Goal: Information Seeking & Learning: Check status

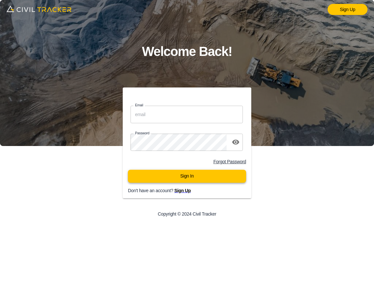
type input "[EMAIL_ADDRESS][DOMAIN_NAME]"
click at [189, 179] on button "Sign In" at bounding box center [187, 176] width 118 height 13
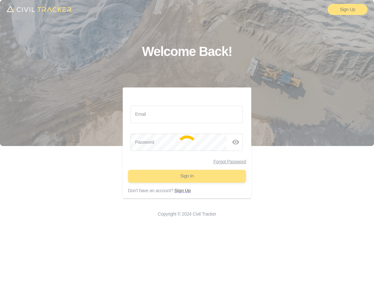
type input "support@civiltracker.xyz"
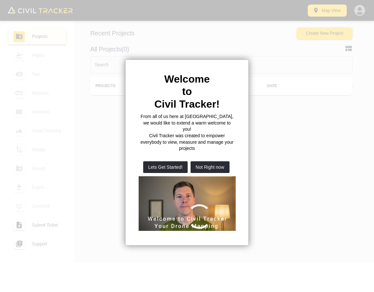
click at [165, 65] on div "Welcome to Civil Tracker! From all of us here at [GEOGRAPHIC_DATA], we would li…" at bounding box center [187, 152] width 124 height 186
click at [212, 161] on button "Not Right now" at bounding box center [210, 167] width 39 height 12
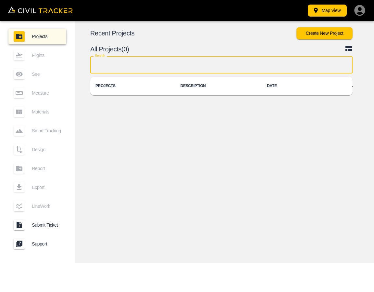
click at [181, 61] on input "text" at bounding box center [221, 64] width 263 height 17
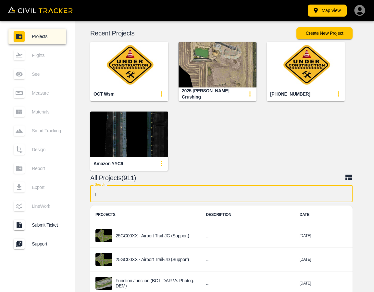
type input "jd"
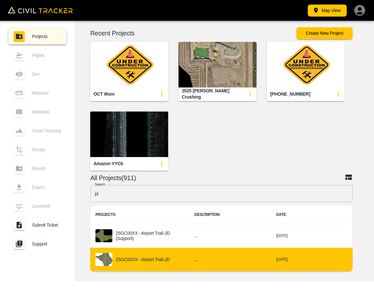
click at [156, 252] on td "25GC00XX - Airport Trail-JD" at bounding box center [139, 260] width 99 height 24
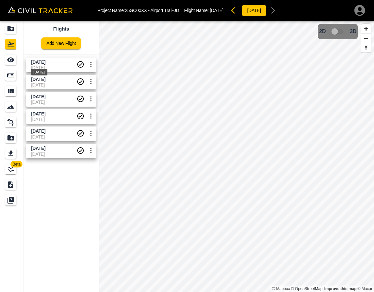
click at [46, 61] on span "[DATE]" at bounding box center [38, 61] width 14 height 5
click at [9, 63] on icon "See" at bounding box center [11, 60] width 8 height 8
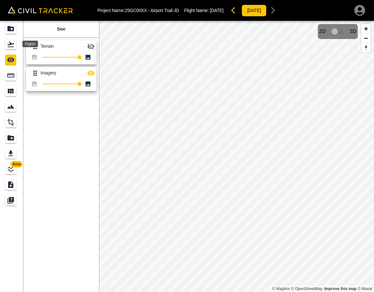
drag, startPoint x: 14, startPoint y: 45, endPoint x: 23, endPoint y: 54, distance: 12.0
click at [15, 45] on div "Flights" at bounding box center [10, 44] width 11 height 10
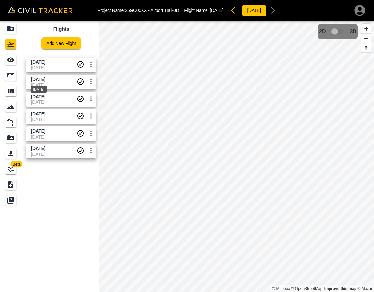
click at [33, 78] on span "[DATE]" at bounding box center [38, 79] width 14 height 5
click at [13, 61] on icon "See" at bounding box center [10, 60] width 7 height 5
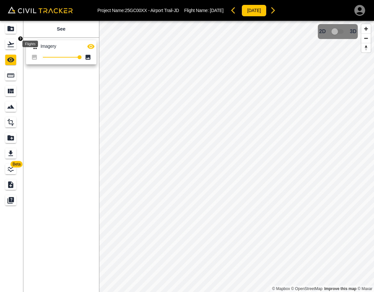
click at [12, 43] on icon "Flights" at bounding box center [10, 45] width 7 height 6
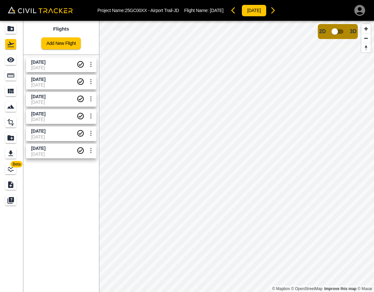
click at [50, 82] on span "[DATE]" at bounding box center [54, 84] width 46 height 5
click at [16, 60] on div "See" at bounding box center [10, 60] width 11 height 10
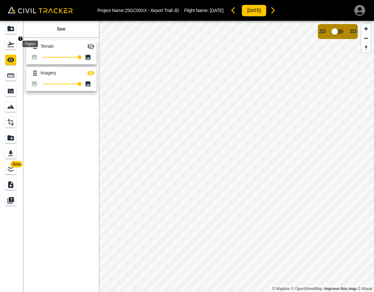
click at [15, 46] on div "Flights" at bounding box center [10, 44] width 11 height 10
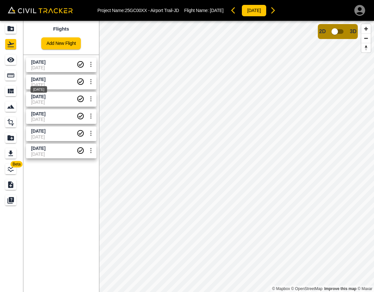
click at [38, 82] on div "[DATE]" at bounding box center [39, 88] width 18 height 12
click at [14, 62] on icon "See" at bounding box center [11, 60] width 8 height 8
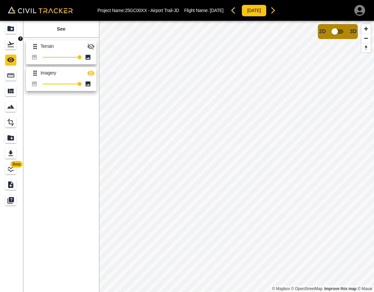
click at [14, 49] on div "Flights" at bounding box center [10, 44] width 11 height 10
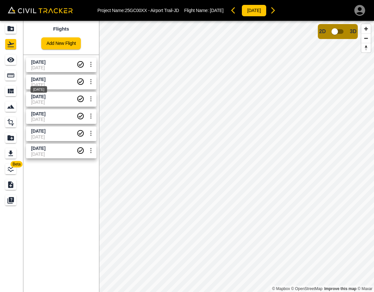
drag, startPoint x: 46, startPoint y: 80, endPoint x: 38, endPoint y: 75, distance: 9.0
click at [46, 79] on span "[DATE]" at bounding box center [38, 79] width 14 height 5
click at [11, 59] on icon "See" at bounding box center [10, 60] width 7 height 5
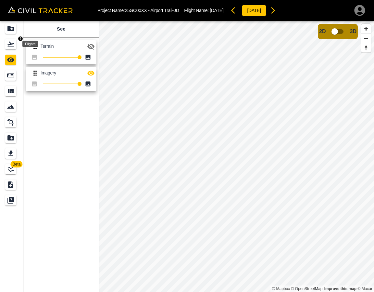
click at [12, 42] on icon "Flights" at bounding box center [11, 44] width 8 height 8
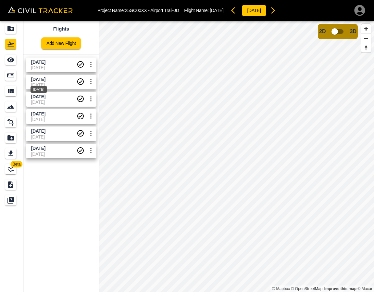
click at [35, 84] on div "[DATE]" at bounding box center [39, 88] width 18 height 12
click at [13, 59] on icon "See" at bounding box center [10, 60] width 7 height 5
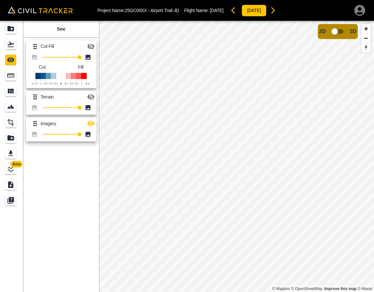
click at [91, 46] on icon "button" at bounding box center [90, 47] width 7 height 6
click at [91, 124] on icon "button" at bounding box center [90, 123] width 7 height 5
click at [11, 47] on icon "Flights" at bounding box center [11, 44] width 8 height 8
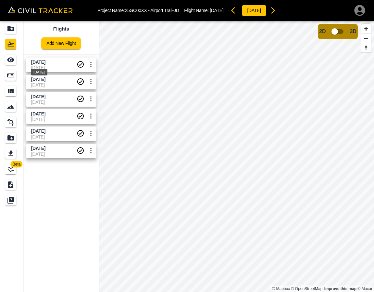
drag, startPoint x: 47, startPoint y: 64, endPoint x: 36, endPoint y: 63, distance: 11.1
click at [47, 64] on div "[DATE]" at bounding box center [39, 70] width 18 height 12
click at [12, 60] on icon "See" at bounding box center [11, 60] width 8 height 8
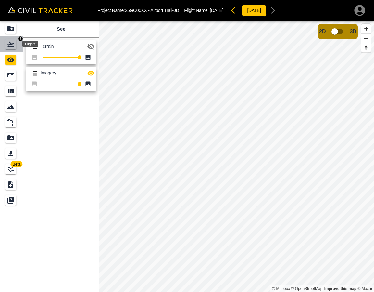
click at [9, 40] on div "Flights" at bounding box center [10, 44] width 11 height 10
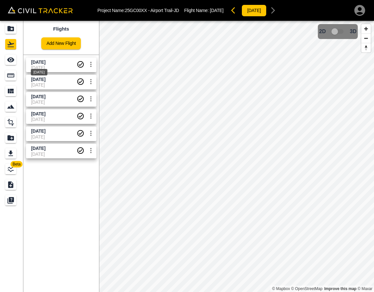
drag, startPoint x: 53, startPoint y: 63, endPoint x: 0, endPoint y: 63, distance: 52.7
click at [46, 63] on span "[DATE]" at bounding box center [38, 61] width 14 height 5
click at [0, 62] on link at bounding box center [11, 60] width 23 height 16
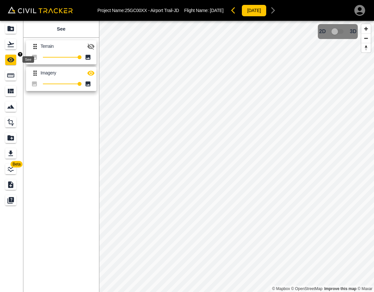
drag, startPoint x: 8, startPoint y: 59, endPoint x: 91, endPoint y: 60, distance: 83.2
click at [8, 59] on icon "See" at bounding box center [10, 60] width 7 height 5
click at [91, 45] on icon "button" at bounding box center [91, 47] width 8 height 8
drag, startPoint x: 126, startPoint y: 10, endPoint x: 180, endPoint y: 6, distance: 53.7
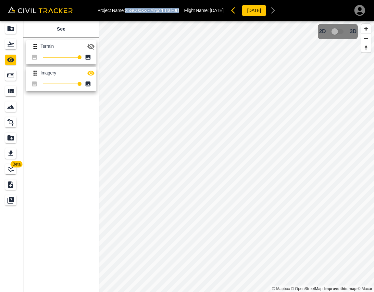
click at [180, 6] on div "Project Name: 25GC00XX - Airport Trail-JD Flight Name: [DATE] [DATE]" at bounding box center [189, 10] width 182 height 13
copy p "25GC00XX - Airport Trail-JD"
click at [17, 48] on div "Flights" at bounding box center [11, 44] width 13 height 10
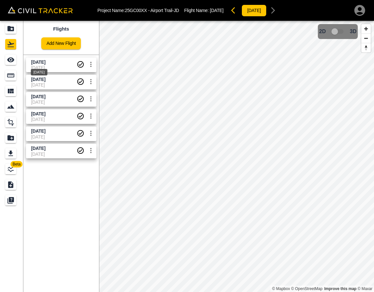
click at [38, 61] on span "[DATE]" at bounding box center [38, 61] width 14 height 5
click at [9, 55] on div "See" at bounding box center [10, 60] width 11 height 10
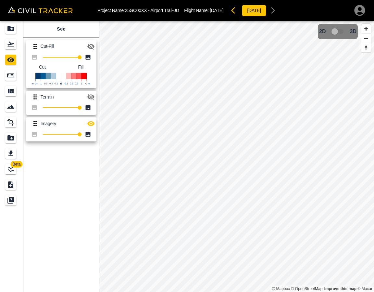
click at [97, 45] on div "Cut-Fill 100 Cut Fill Terrain 100 Imagery 100" at bounding box center [60, 89] width 78 height 109
drag, startPoint x: 93, startPoint y: 46, endPoint x: 96, endPoint y: 55, distance: 8.6
click at [93, 47] on icon "button" at bounding box center [90, 47] width 7 height 6
click at [90, 120] on icon "button" at bounding box center [91, 124] width 8 height 8
click at [9, 46] on icon "Flights" at bounding box center [10, 45] width 7 height 6
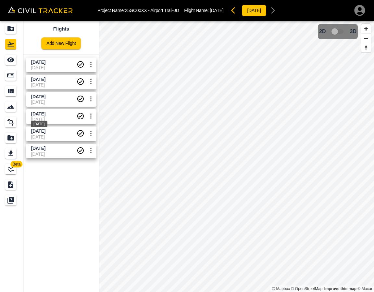
click at [46, 115] on span "[DATE]" at bounding box center [38, 113] width 14 height 5
click at [17, 62] on div "See" at bounding box center [11, 60] width 13 height 10
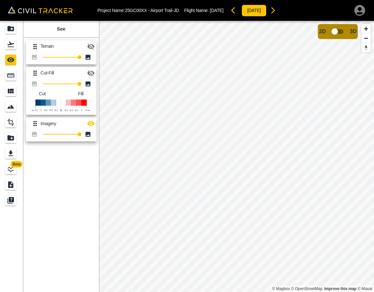
drag, startPoint x: 90, startPoint y: 74, endPoint x: 92, endPoint y: 92, distance: 18.3
click at [91, 74] on icon "button" at bounding box center [91, 73] width 8 height 8
click at [90, 121] on icon "button" at bounding box center [91, 124] width 8 height 8
click at [11, 47] on icon "Flights" at bounding box center [10, 45] width 7 height 6
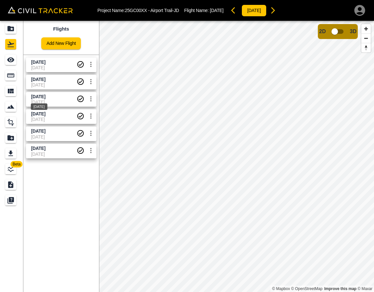
click at [43, 94] on span "[DATE]" at bounding box center [38, 96] width 14 height 5
click at [9, 59] on icon "See" at bounding box center [11, 60] width 8 height 8
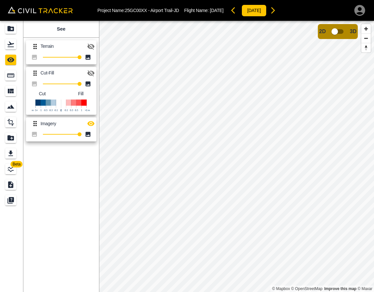
click at [89, 70] on icon "button" at bounding box center [91, 73] width 8 height 8
click at [91, 124] on icon "button" at bounding box center [90, 123] width 7 height 5
click at [11, 43] on icon "Flights" at bounding box center [11, 44] width 8 height 8
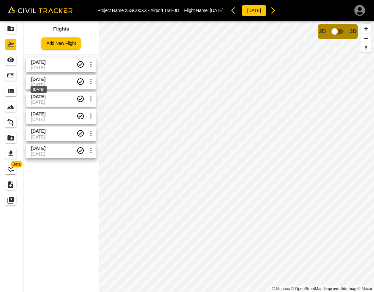
click at [42, 77] on span "[DATE]" at bounding box center [38, 79] width 14 height 5
click at [16, 63] on div "See" at bounding box center [10, 60] width 11 height 10
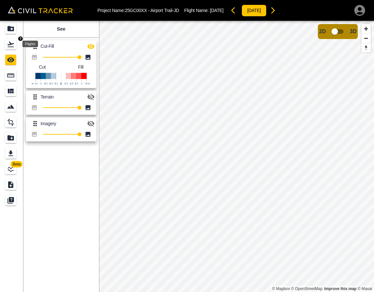
click at [12, 44] on icon "Flights" at bounding box center [10, 45] width 7 height 6
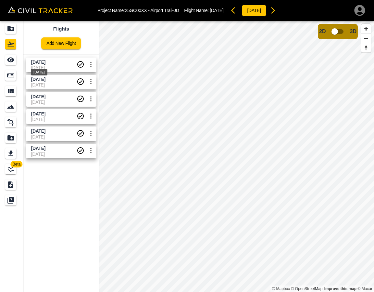
click at [45, 68] on div "[DATE]" at bounding box center [39, 70] width 18 height 12
click at [9, 58] on icon "See" at bounding box center [10, 60] width 7 height 5
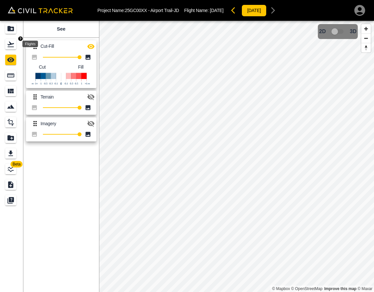
click at [6, 49] on div "Flights" at bounding box center [10, 44] width 11 height 10
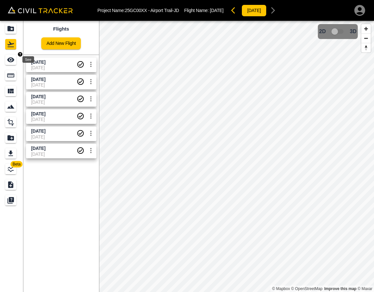
click at [10, 63] on icon "See" at bounding box center [11, 60] width 8 height 8
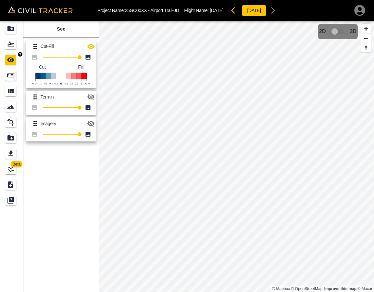
click at [8, 50] on link at bounding box center [11, 44] width 23 height 16
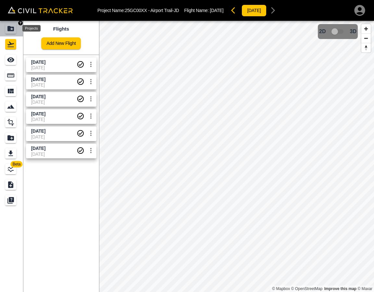
click at [15, 31] on div "Projects" at bounding box center [10, 28] width 11 height 10
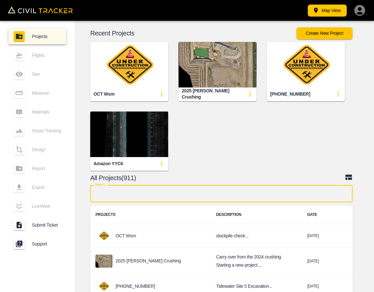
click at [195, 191] on input "text" at bounding box center [221, 193] width 263 height 17
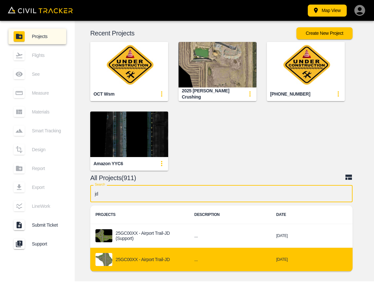
type input "jd"
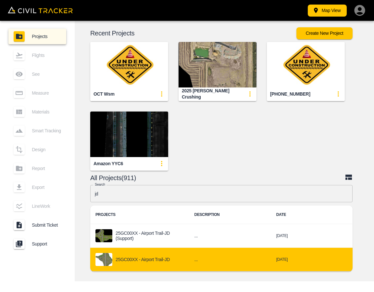
click at [157, 261] on p "25GC00XX - Airport Trail-JD" at bounding box center [143, 259] width 54 height 5
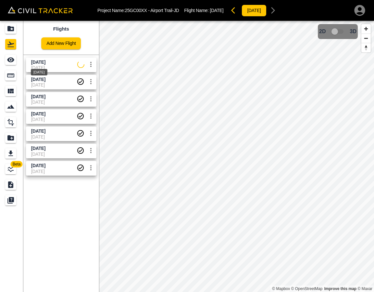
click at [42, 61] on span "[DATE]" at bounding box center [38, 61] width 14 height 5
click at [18, 60] on link at bounding box center [11, 60] width 23 height 16
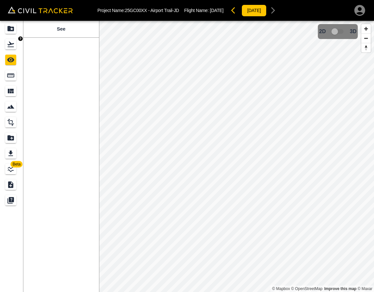
click at [14, 46] on icon "Flights" at bounding box center [11, 44] width 8 height 8
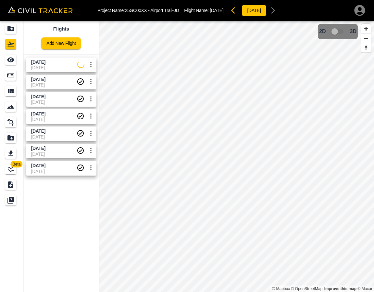
click at [53, 65] on span "[DATE]" at bounding box center [54, 67] width 46 height 5
click at [12, 59] on icon "See" at bounding box center [11, 60] width 8 height 8
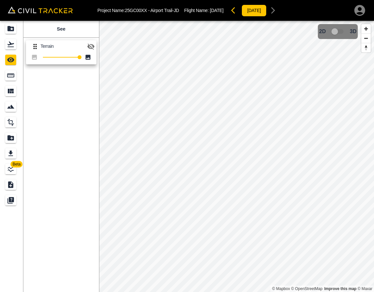
click at [89, 46] on icon "button" at bounding box center [90, 47] width 7 height 6
click at [13, 47] on icon "Flights" at bounding box center [10, 45] width 7 height 6
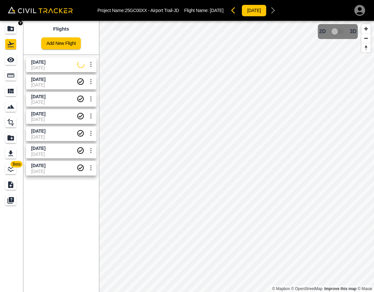
click at [14, 24] on div "Projects" at bounding box center [10, 28] width 11 height 10
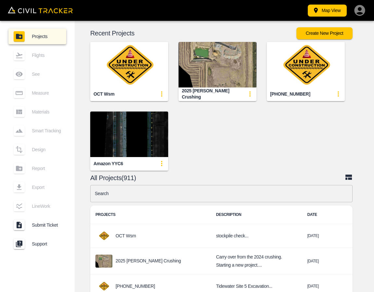
click at [246, 197] on input "text" at bounding box center [221, 193] width 263 height 17
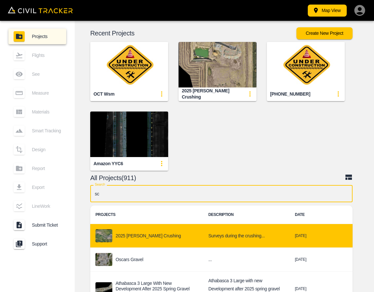
type input "sc"
click at [146, 233] on p "2025 [PERSON_NAME] Crushing" at bounding box center [148, 235] width 65 height 5
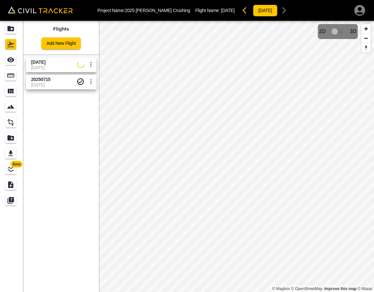
click at [64, 64] on span "[DATE]" at bounding box center [54, 62] width 46 height 6
click at [19, 60] on link at bounding box center [11, 60] width 23 height 16
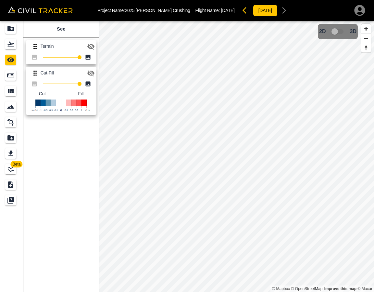
click at [90, 44] on icon "button" at bounding box center [91, 47] width 8 height 8
drag, startPoint x: 92, startPoint y: 45, endPoint x: 91, endPoint y: 69, distance: 24.4
click at [92, 45] on icon "button" at bounding box center [90, 46] width 7 height 5
click at [90, 72] on icon "button" at bounding box center [90, 73] width 7 height 6
click at [14, 46] on icon "Flights" at bounding box center [11, 44] width 8 height 8
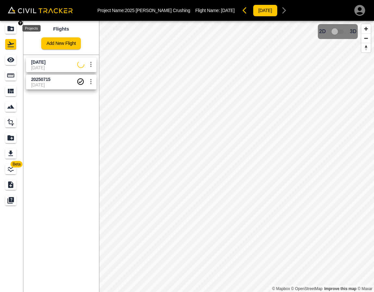
click at [14, 31] on icon "Projects" at bounding box center [10, 28] width 7 height 5
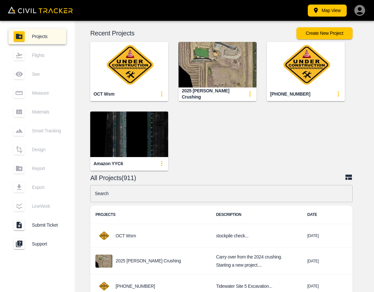
click at [150, 191] on input "text" at bounding box center [221, 193] width 263 height 17
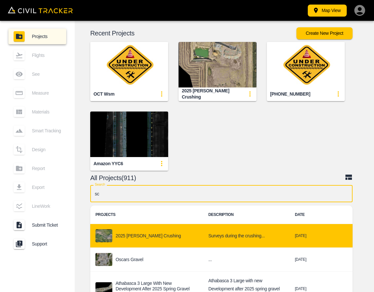
type input "sc"
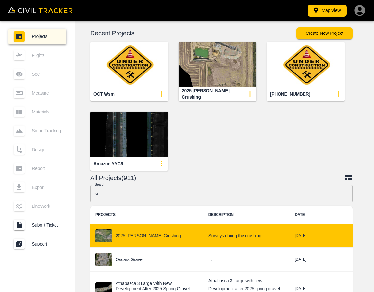
click at [140, 240] on div "2025 [PERSON_NAME] Crushing" at bounding box center [147, 235] width 103 height 13
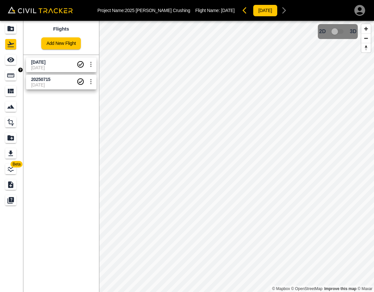
click at [9, 65] on div "See" at bounding box center [10, 60] width 11 height 10
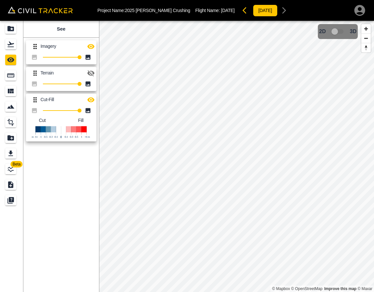
click at [94, 47] on icon "button" at bounding box center [90, 46] width 7 height 5
click at [10, 50] on link at bounding box center [11, 44] width 23 height 16
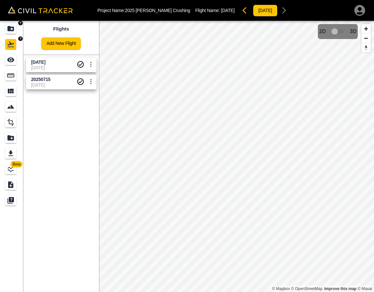
click at [8, 33] on div "Projects" at bounding box center [10, 28] width 11 height 10
